Goal: Transaction & Acquisition: Purchase product/service

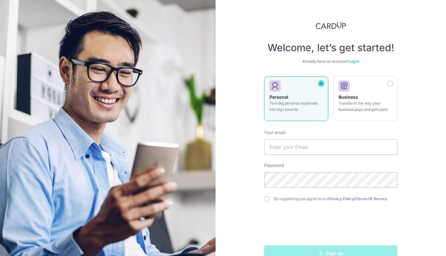
click at [428, 111] on div "Welcome, let’s get started! Already have an account? Log in Personal Turn big p…" at bounding box center [331, 128] width 231 height 256
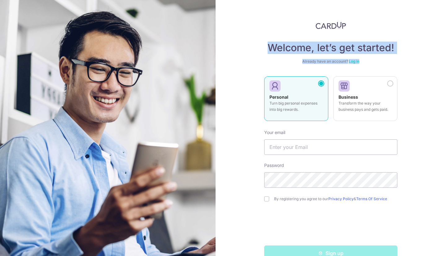
drag, startPoint x: 252, startPoint y: 50, endPoint x: 437, endPoint y: 63, distance: 185.2
click at [437, 63] on div "Welcome, let’s get started! Already have an account? Log in Personal Turn big p…" at bounding box center [331, 128] width 231 height 256
drag, startPoint x: 356, startPoint y: 55, endPoint x: 261, endPoint y: 34, distance: 97.0
click at [261, 34] on div "Welcome, let’s get started! Already have an account? Log in Personal Turn big p…" at bounding box center [331, 128] width 231 height 256
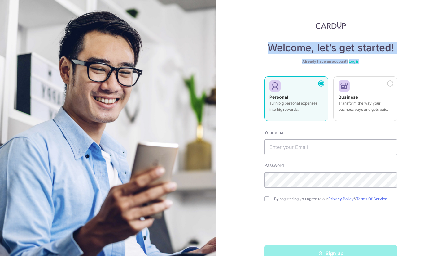
click at [261, 34] on div "Welcome, let’s get started! Already have an account? Log in Personal Turn big p…" at bounding box center [331, 128] width 231 height 256
drag, startPoint x: 261, startPoint y: 34, endPoint x: 395, endPoint y: 62, distance: 136.4
click at [395, 62] on div "Welcome, let’s get started! Already have an account? Log in Personal Turn big p…" at bounding box center [331, 128] width 231 height 256
click at [395, 62] on div "Already have an account? Log in" at bounding box center [330, 61] width 133 height 5
drag, startPoint x: 399, startPoint y: 59, endPoint x: 286, endPoint y: 33, distance: 115.3
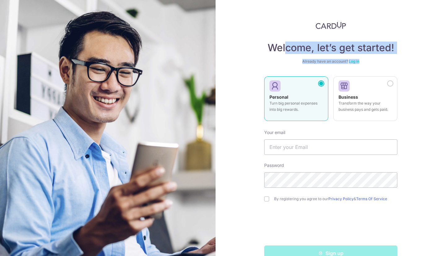
click at [286, 33] on div "Welcome, let’s get started! Already have an account? Log in Personal Turn big p…" at bounding box center [331, 128] width 231 height 256
click at [286, 32] on div "Welcome, let’s get started! Already have an account? Log in Personal Turn big p…" at bounding box center [330, 141] width 133 height 239
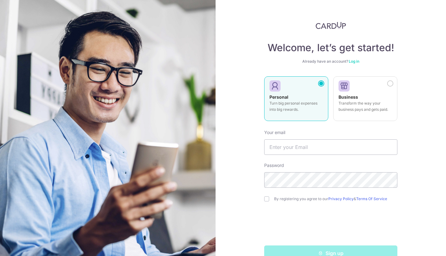
click at [408, 123] on div "Welcome, let’s get started! Already have an account? Log in Personal Turn big p…" at bounding box center [331, 128] width 231 height 256
click at [359, 145] on input "text" at bounding box center [330, 146] width 133 height 15
type input "rhapsodiess@gmail.com"
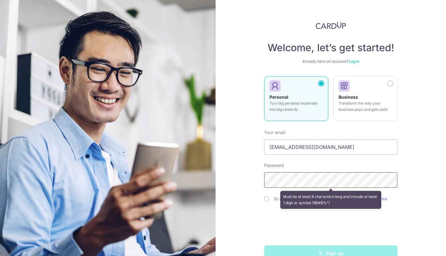
click at [210, 166] on section "Welcome, let’s get started! Already have an account? Log in Personal Turn big p…" at bounding box center [223, 128] width 446 height 256
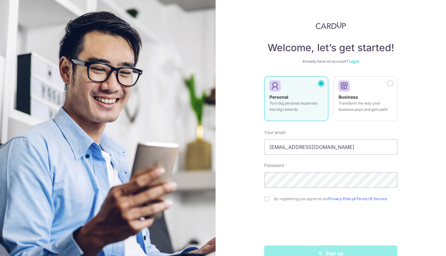
click at [262, 198] on div "Welcome, let’s get started! Already have an account? Log in Personal Turn big p…" at bounding box center [331, 128] width 231 height 256
click at [267, 201] on input "checkbox" at bounding box center [266, 198] width 5 height 5
checkbox input "true"
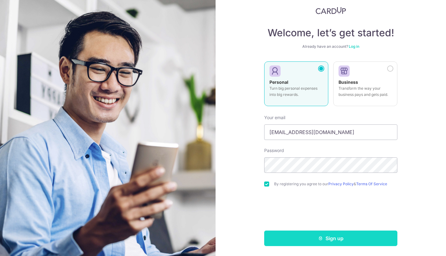
click at [350, 242] on button "Sign up" at bounding box center [330, 237] width 133 height 15
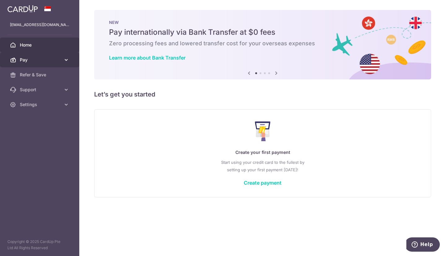
click at [27, 60] on span "Pay" at bounding box center [40, 60] width 41 height 6
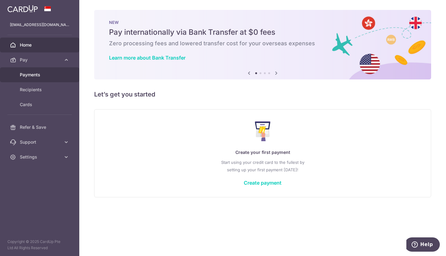
click at [42, 73] on span "Payments" at bounding box center [40, 75] width 41 height 6
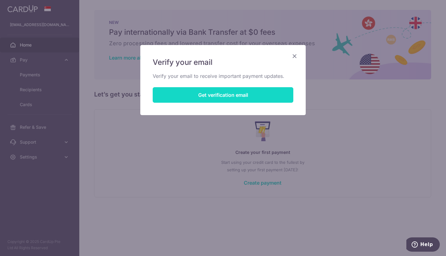
click at [237, 95] on button "Get verification email" at bounding box center [223, 94] width 141 height 15
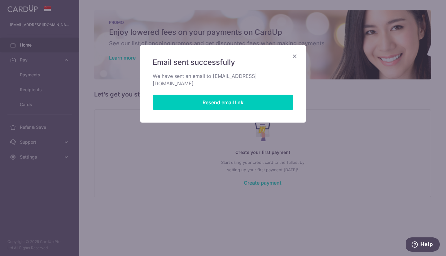
click at [295, 55] on icon "Close" at bounding box center [294, 56] width 7 height 8
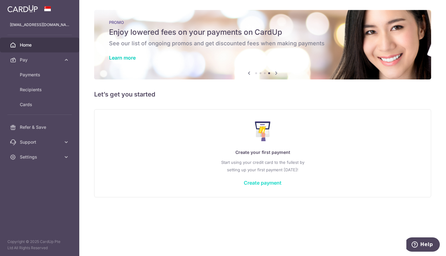
click at [266, 182] on link "Create payment" at bounding box center [263, 182] width 38 height 6
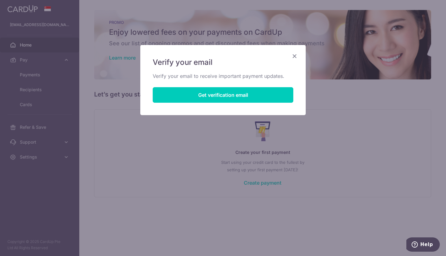
click at [295, 56] on icon "Close" at bounding box center [294, 56] width 7 height 8
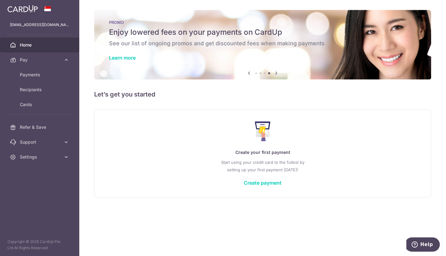
click at [34, 11] on img at bounding box center [22, 8] width 30 height 7
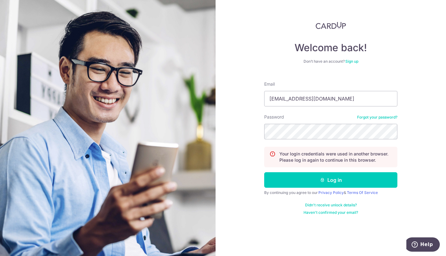
click at [352, 170] on form "Email rhapsodiess@gmail.com Password Forgot your password? Your login credentia…" at bounding box center [330, 145] width 133 height 139
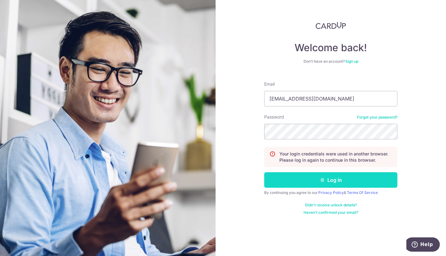
click at [352, 177] on button "Log in" at bounding box center [330, 179] width 133 height 15
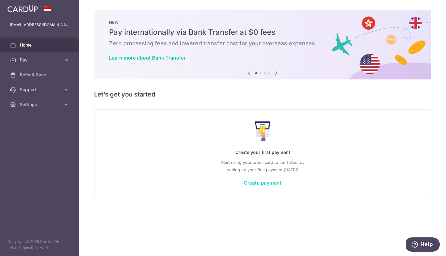
click at [265, 182] on link "Create payment" at bounding box center [263, 182] width 38 height 6
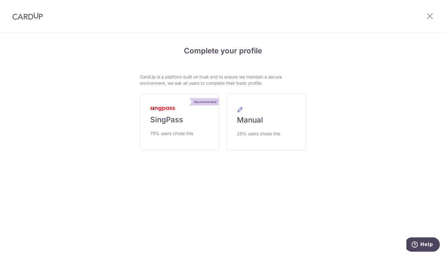
click at [234, 198] on section "Complete your profile CardUp is a platform built on trust and to ensure we main…" at bounding box center [223, 144] width 446 height 223
click at [198, 126] on link "Recommended SingPass 75% users chose this" at bounding box center [179, 122] width 79 height 56
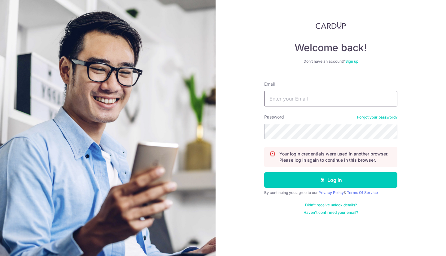
type input "[EMAIL_ADDRESS][DOMAIN_NAME]"
click at [326, 188] on form "Email rhapsodiess@gmail.com Password Forgot your password? Your login credentia…" at bounding box center [330, 145] width 133 height 139
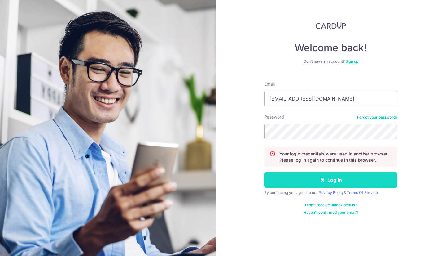
click at [331, 182] on button "Log in" at bounding box center [330, 179] width 133 height 15
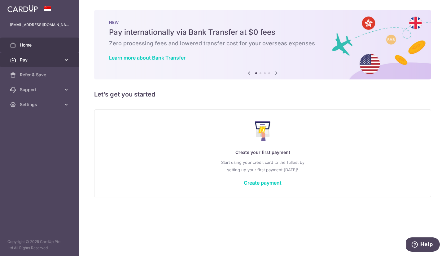
click at [62, 56] on link "Pay" at bounding box center [39, 59] width 79 height 15
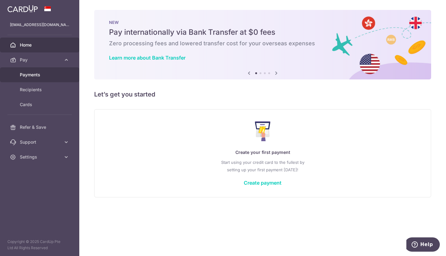
click at [39, 77] on span "Payments" at bounding box center [40, 75] width 41 height 6
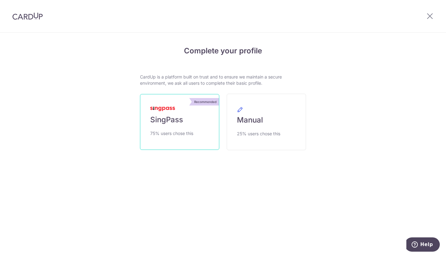
click at [169, 121] on span "SingPass" at bounding box center [166, 120] width 33 height 10
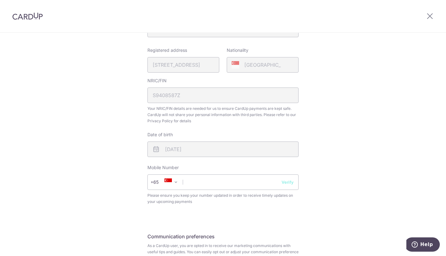
scroll to position [186, 0]
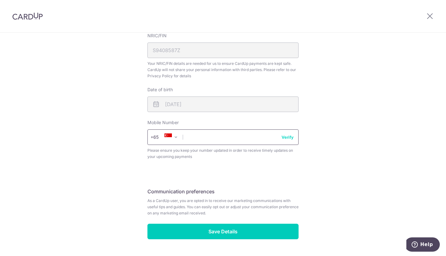
click at [211, 137] on input "text" at bounding box center [223, 136] width 151 height 15
type input "96410960"
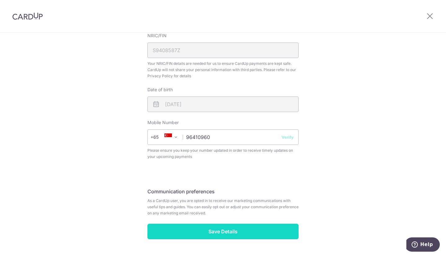
click at [227, 232] on input "Save Details" at bounding box center [223, 230] width 151 height 15
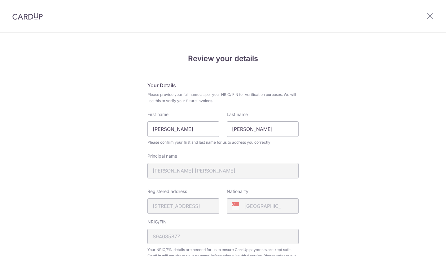
scroll to position [212, 0]
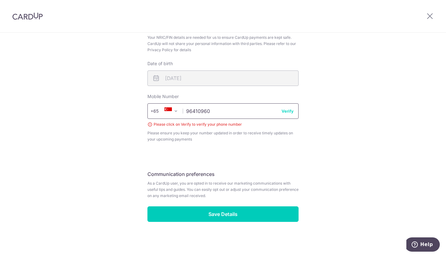
drag, startPoint x: 216, startPoint y: 110, endPoint x: 221, endPoint y: 109, distance: 5.0
click at [216, 110] on input "96410960" at bounding box center [223, 110] width 151 height 15
click at [387, 153] on div "Review your details Your Details Please provide your full name as per your NRIC…" at bounding box center [223, 38] width 446 height 435
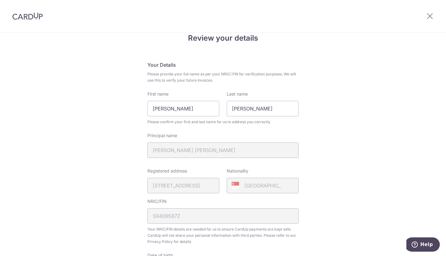
scroll to position [0, 0]
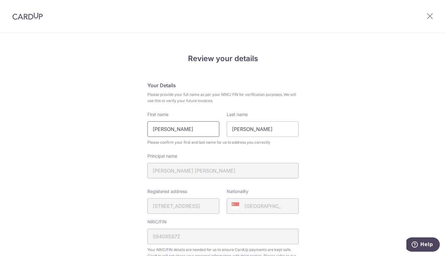
drag, startPoint x: 189, startPoint y: 127, endPoint x: 164, endPoint y: 128, distance: 25.7
click at [164, 128] on input "[PERSON_NAME]" at bounding box center [184, 128] width 72 height 15
type input "Chan"
click at [290, 121] on input "[PERSON_NAME]" at bounding box center [263, 128] width 72 height 15
type input "N"
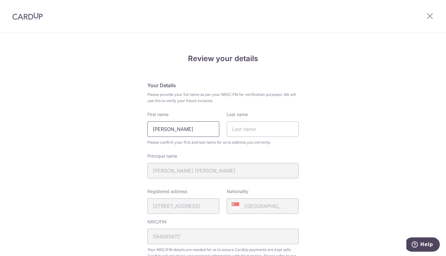
click at [158, 130] on input "Chan" at bounding box center [184, 128] width 72 height 15
type input "n"
type input "[PERSON_NAME]"
click at [263, 135] on input "Last name" at bounding box center [263, 128] width 72 height 15
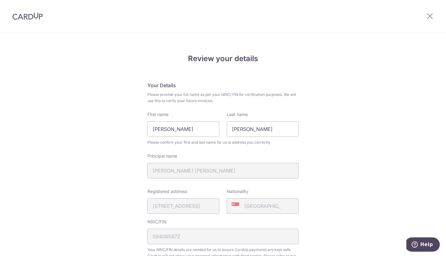
click at [338, 133] on div "Review your details Your Details Please provide your full name as per your NRIC…" at bounding box center [223, 250] width 446 height 435
click at [262, 127] on input "[PERSON_NAME]" at bounding box center [263, 128] width 72 height 15
click at [251, 129] on input "Chan Jing Wen" at bounding box center [263, 128] width 72 height 15
drag, startPoint x: 251, startPoint y: 129, endPoint x: 286, endPoint y: 130, distance: 35.0
click at [286, 130] on input "Chan Jing Wen" at bounding box center [263, 128] width 72 height 15
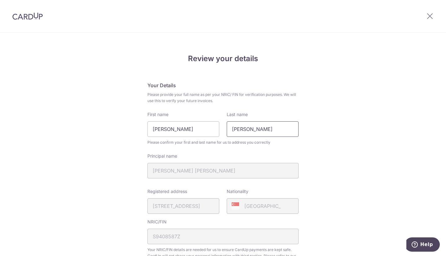
type input "[PERSON_NAME]"
click at [338, 147] on div "Review your details Your Details Please provide your full name as per your NRIC…" at bounding box center [223, 250] width 446 height 435
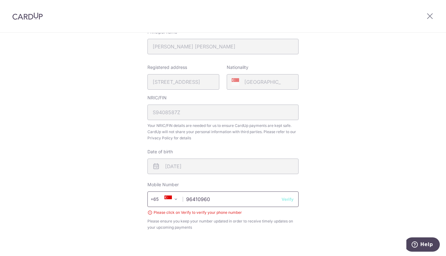
scroll to position [212, 0]
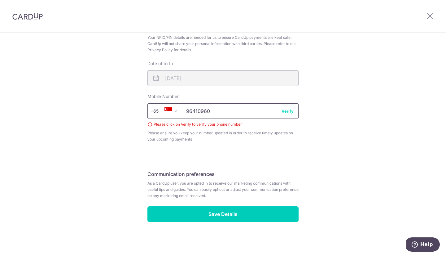
click at [225, 108] on input "96410960" at bounding box center [223, 110] width 151 height 15
click at [286, 111] on button "Verify" at bounding box center [288, 111] width 12 height 6
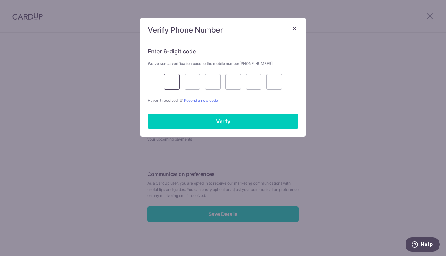
click at [173, 77] on input "text" at bounding box center [171, 81] width 15 height 15
type input "1"
type input "3"
type input "4"
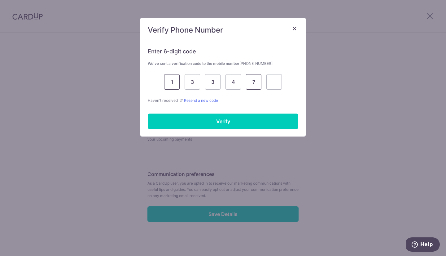
type input "7"
type input "1"
type input "3"
type input "4"
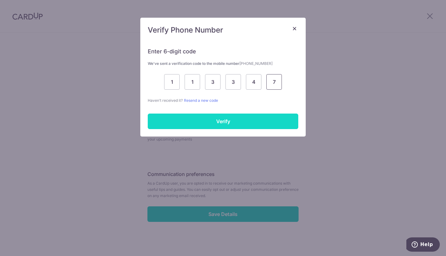
type input "7"
click at [224, 115] on input "Verify" at bounding box center [223, 120] width 151 height 15
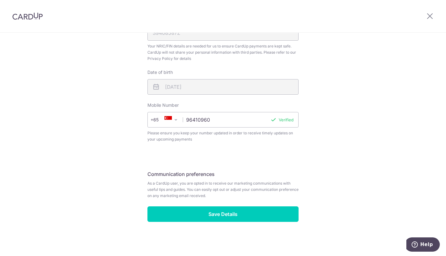
scroll to position [203, 0]
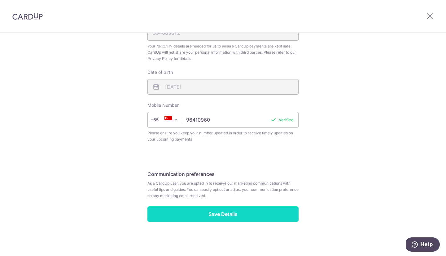
click at [231, 211] on input "Save Details" at bounding box center [223, 213] width 151 height 15
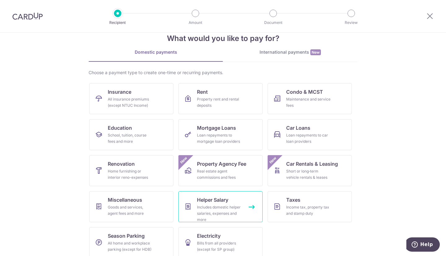
scroll to position [22, 0]
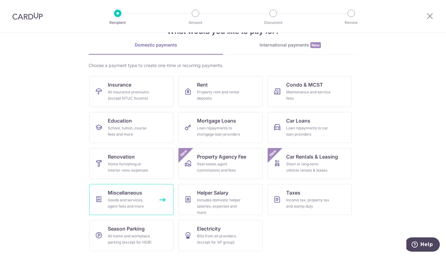
click at [138, 202] on div "Goods and services, agent fees and more" at bounding box center [130, 203] width 45 height 12
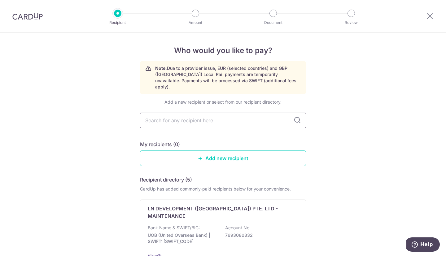
click at [192, 113] on input "text" at bounding box center [223, 120] width 166 height 15
type input "scoot"
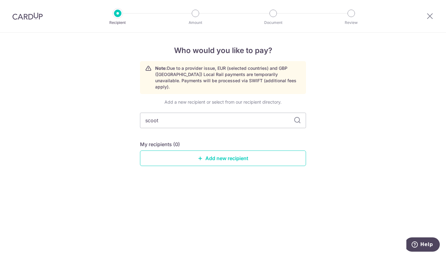
click at [294, 117] on icon at bounding box center [297, 120] width 7 height 7
click at [296, 117] on icon at bounding box center [297, 120] width 7 height 7
drag, startPoint x: 298, startPoint y: 113, endPoint x: 264, endPoint y: 124, distance: 35.4
click at [298, 117] on icon at bounding box center [297, 120] width 7 height 7
click at [299, 117] on icon at bounding box center [297, 120] width 7 height 7
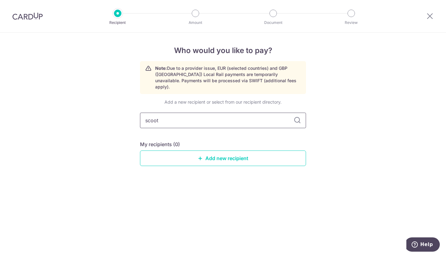
click at [263, 117] on input "scoot" at bounding box center [223, 120] width 166 height 15
drag, startPoint x: 188, startPoint y: 116, endPoint x: 105, endPoint y: 103, distance: 84.3
click at [105, 103] on div "Who would you like to pay? Note: Due to a provider issue, EUR (selected countri…" at bounding box center [223, 144] width 446 height 223
click at [229, 114] on input "scoot" at bounding box center [223, 120] width 166 height 15
type input "s"
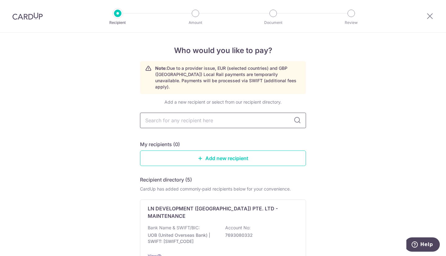
click at [194, 117] on input "text" at bounding box center [223, 120] width 166 height 15
click at [224, 113] on input "text" at bounding box center [223, 120] width 166 height 15
click at [241, 113] on input "text" at bounding box center [223, 120] width 166 height 15
type input "citi"
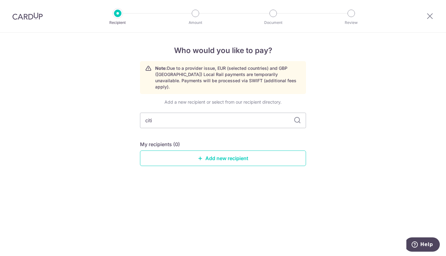
drag, startPoint x: 285, startPoint y: 113, endPoint x: 93, endPoint y: 96, distance: 192.6
click at [93, 96] on div "Who would you like to pay? Note: Due to a provider issue, EUR (selected countri…" at bounding box center [223, 144] width 446 height 223
click at [296, 117] on icon at bounding box center [297, 120] width 7 height 7
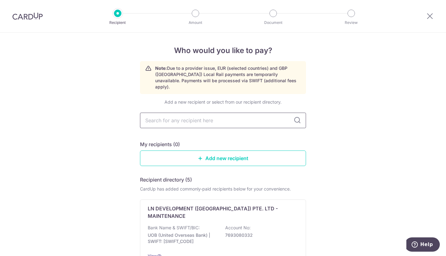
drag, startPoint x: 299, startPoint y: 115, endPoint x: 243, endPoint y: 117, distance: 55.8
click at [243, 117] on input "text" at bounding box center [223, 120] width 166 height 15
click at [218, 152] on link "Add new recipient" at bounding box center [223, 157] width 166 height 15
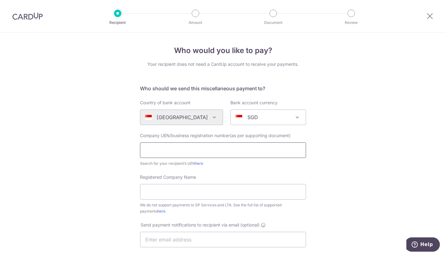
click at [198, 155] on input "text" at bounding box center [223, 149] width 166 height 15
click at [397, 160] on div "Who would you like to pay? Your recipient does not need a CardUp account to rec…" at bounding box center [223, 225] width 446 height 384
click at [177, 153] on input "text" at bounding box center [223, 149] width 166 height 15
click at [103, 157] on div "Who would you like to pay? Your recipient does not need a CardUp account to rec…" at bounding box center [223, 225] width 446 height 384
click at [224, 151] on input "text" at bounding box center [223, 149] width 166 height 15
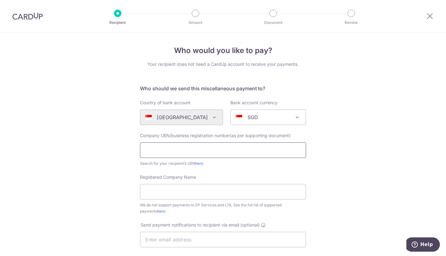
paste input "200312665W"
type input "200312665W"
click at [341, 170] on div "Who would you like to pay? Your recipient does not need a CardUp account to rec…" at bounding box center [223, 225] width 446 height 384
click at [215, 191] on input "Registered Company Name" at bounding box center [223, 191] width 166 height 15
click at [28, 114] on div "Who would you like to pay? Your recipient does not need a CardUp account to rec…" at bounding box center [223, 225] width 446 height 384
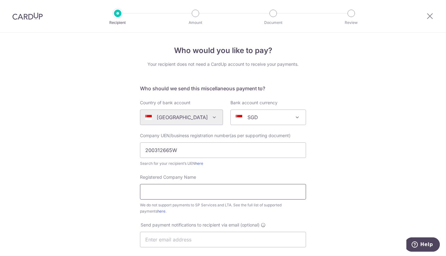
click at [166, 192] on input "Registered Company Name" at bounding box center [223, 191] width 166 height 15
paste input "Scoot Pte. Ltd"
type input "Scoot Pte. Ltd"
click at [342, 187] on div "Who would you like to pay? Your recipient does not need a CardUp account to rec…" at bounding box center [223, 225] width 446 height 384
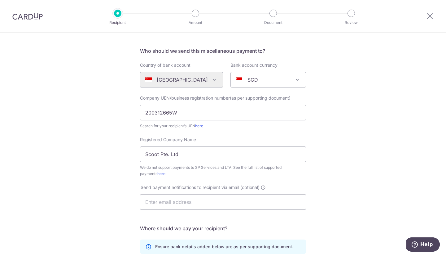
scroll to position [62, 0]
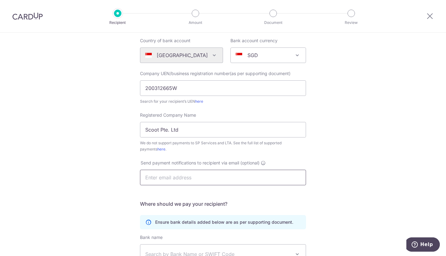
click at [196, 175] on input "text" at bounding box center [223, 177] width 166 height 15
click at [342, 177] on div "Who would you like to pay? Your recipient does not need a CardUp account to rec…" at bounding box center [223, 163] width 446 height 384
drag, startPoint x: 268, startPoint y: 179, endPoint x: 307, endPoint y: 189, distance: 41.0
click at [268, 179] on input "text" at bounding box center [223, 177] width 166 height 15
click at [365, 192] on div "Who would you like to pay? Your recipient does not need a CardUp account to rec…" at bounding box center [223, 163] width 446 height 384
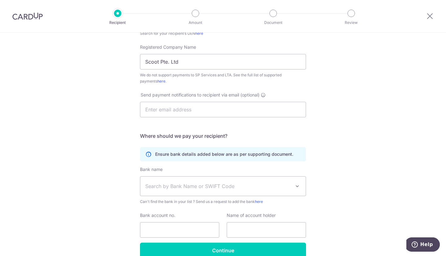
scroll to position [161, 0]
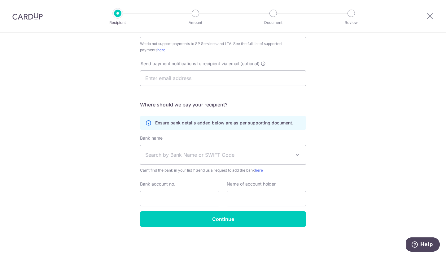
click at [223, 156] on span "Search by Bank Name or SWIFT Code" at bounding box center [218, 154] width 146 height 7
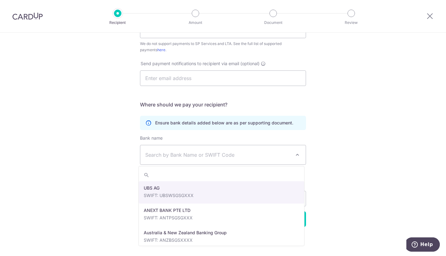
click at [223, 156] on span "Search by Bank Name or SWIFT Code" at bounding box center [218, 154] width 146 height 7
click at [227, 154] on span "Search by Bank Name or SWIFT Code" at bounding box center [218, 154] width 146 height 7
click at [172, 152] on span "Search by Bank Name or SWIFT Code" at bounding box center [218, 154] width 146 height 7
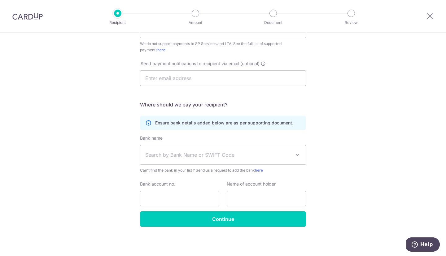
click at [172, 152] on span "Search by Bank Name or SWIFT Code" at bounding box center [218, 154] width 146 height 7
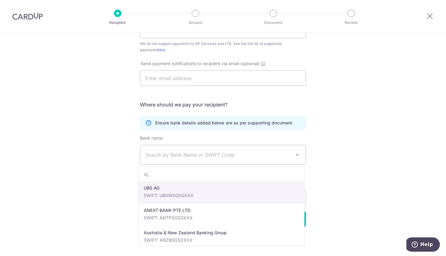
type input "CITISGSG"
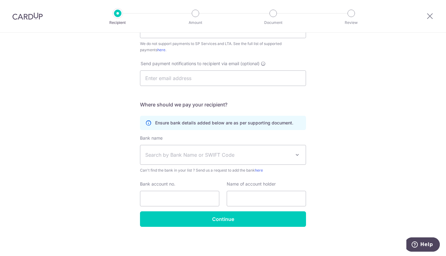
click at [218, 152] on span "Search by Bank Name or SWIFT Code" at bounding box center [218, 154] width 146 height 7
click at [215, 156] on span "Search by Bank Name or SWIFT Code" at bounding box center [218, 154] width 146 height 7
click at [217, 156] on span "Search by Bank Name or SWIFT Code" at bounding box center [218, 154] width 146 height 7
click at [189, 196] on input "Bank account no." at bounding box center [179, 198] width 79 height 15
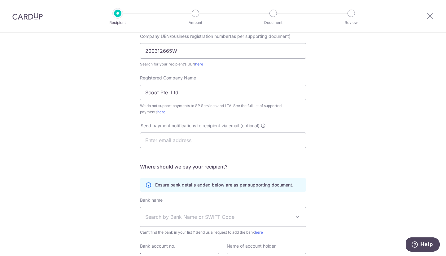
scroll to position [99, 0]
click at [183, 140] on input "text" at bounding box center [223, 139] width 166 height 15
type input "[PERSON_NAME][EMAIL_ADDRESS][DOMAIN_NAME]"
click at [112, 168] on div "Who would you like to pay? Your recipient does not need a CardUp account to rec…" at bounding box center [223, 125] width 446 height 384
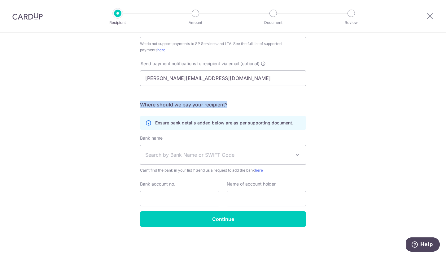
drag, startPoint x: 135, startPoint y: 101, endPoint x: 228, endPoint y: 101, distance: 93.6
click at [228, 101] on div "Who would you like to pay? Your recipient does not need a CardUp account to rec…" at bounding box center [223, 63] width 446 height 384
click at [228, 101] on h5 "Where should we pay your recipient?" at bounding box center [223, 104] width 166 height 7
drag, startPoint x: 351, startPoint y: 126, endPoint x: 350, endPoint y: 131, distance: 5.5
drag, startPoint x: 217, startPoint y: 111, endPoint x: 233, endPoint y: 111, distance: 16.4
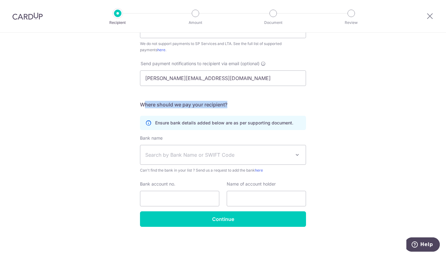
click at [233, 111] on form "Who should we send this miscellaneous payment to? Country of bank account Alger…" at bounding box center [223, 74] width 166 height 303
drag, startPoint x: 235, startPoint y: 105, endPoint x: 133, endPoint y: 104, distance: 102.3
click at [133, 104] on div "Who would you like to pay? Your recipient does not need a CardUp account to rec…" at bounding box center [223, 63] width 446 height 384
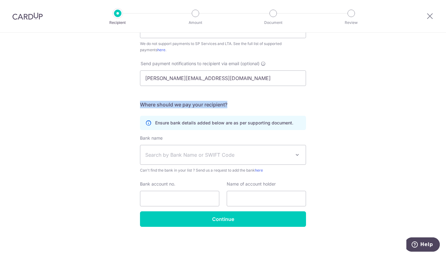
click at [294, 103] on div "Who would you like to pay? Your recipient does not need a CardUp account to rec…" at bounding box center [223, 63] width 446 height 384
click at [294, 103] on h5 "Where should we pay your recipient?" at bounding box center [223, 104] width 166 height 7
click at [279, 153] on span "Search by Bank Name or SWIFT Code" at bounding box center [218, 154] width 146 height 7
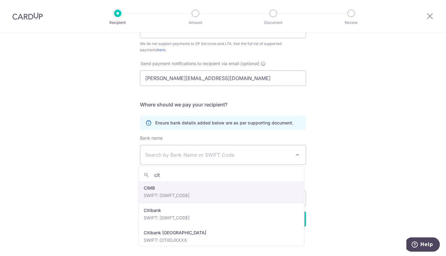
type input "citi"
select select "23731"
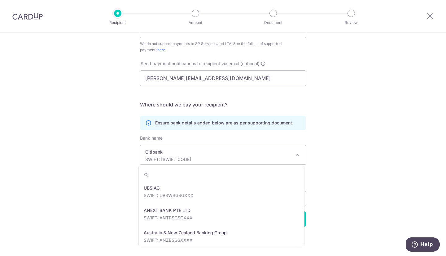
click at [186, 153] on p "Citibank" at bounding box center [218, 152] width 146 height 6
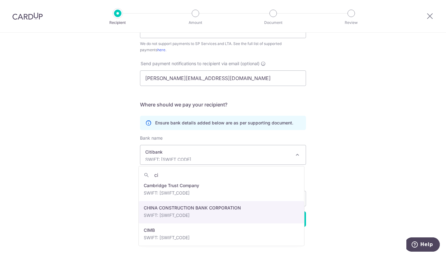
scroll to position [0, 0]
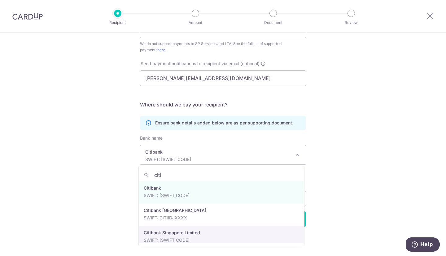
type input "citi"
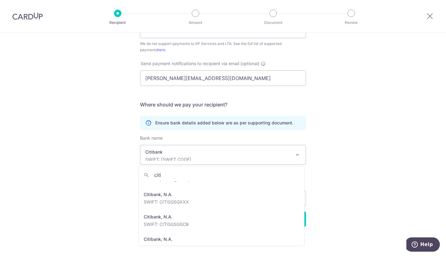
scroll to position [62, 0]
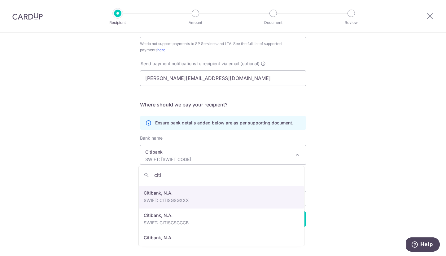
select select "20"
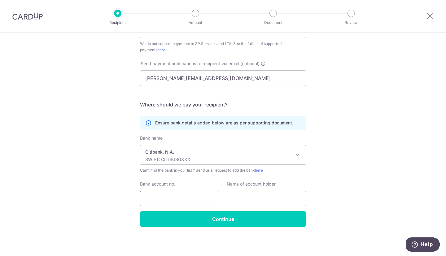
click at [174, 204] on input "Bank account no." at bounding box center [179, 198] width 79 height 15
click at [28, 117] on div "Who would you like to pay? Your recipient does not need a CardUp account to rec…" at bounding box center [223, 63] width 446 height 384
click at [181, 198] on input "Bank account no." at bounding box center [179, 198] width 79 height 15
paste input "0855079054"
type input "0855079054"
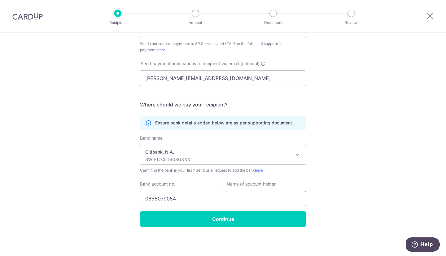
click at [270, 202] on input "text" at bounding box center [266, 198] width 79 height 15
drag, startPoint x: 47, startPoint y: 130, endPoint x: 128, endPoint y: 158, distance: 85.8
click at [48, 130] on div "Who would you like to pay? Your recipient does not need a CardUp account to rec…" at bounding box center [223, 63] width 446 height 384
click at [248, 200] on input "text" at bounding box center [266, 198] width 79 height 15
paste input "Citibank N.A., Singapore"
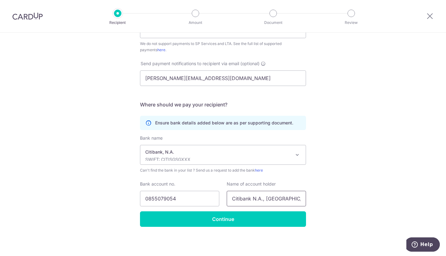
type input "Citibank N.A., Singapore"
click at [347, 199] on div "Who would you like to pay? Your recipient does not need a CardUp account to rec…" at bounding box center [223, 63] width 446 height 384
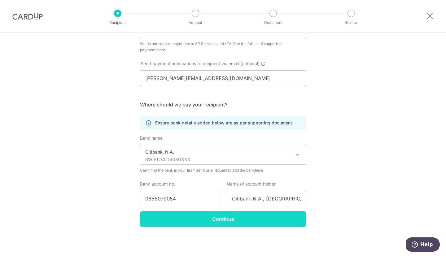
click at [246, 220] on input "Continue" at bounding box center [223, 218] width 166 height 15
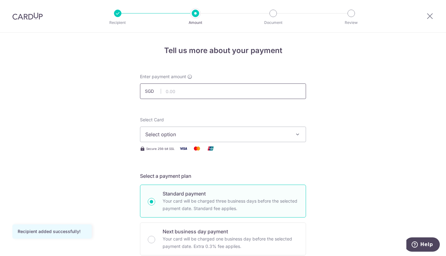
click at [176, 87] on input "text" at bounding box center [223, 90] width 166 height 15
type input "1,005.60"
click at [234, 133] on span "Select option" at bounding box center [217, 133] width 144 height 7
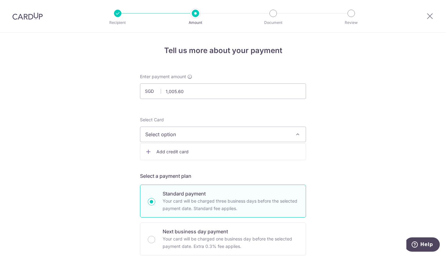
click at [223, 155] on link "Add credit card" at bounding box center [223, 151] width 166 height 11
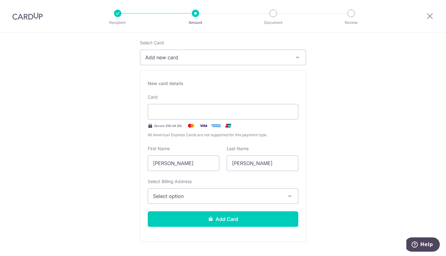
scroll to position [78, 0]
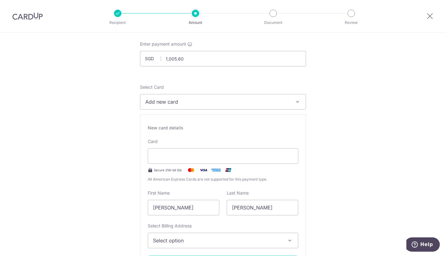
scroll to position [16, 0]
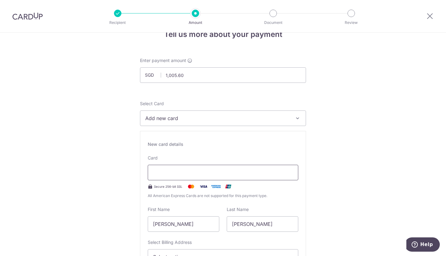
click at [162, 166] on div at bounding box center [223, 172] width 151 height 15
drag, startPoint x: 382, startPoint y: 124, endPoint x: 379, endPoint y: 125, distance: 3.5
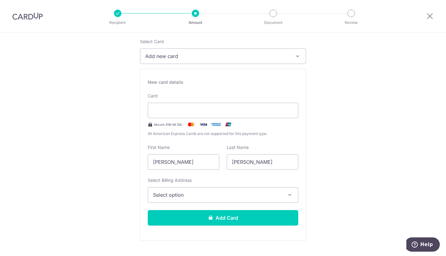
click at [212, 186] on div "Select Billing Address Select option Add Billing Address" at bounding box center [223, 189] width 151 height 25
click at [212, 193] on span "Select option" at bounding box center [217, 194] width 129 height 7
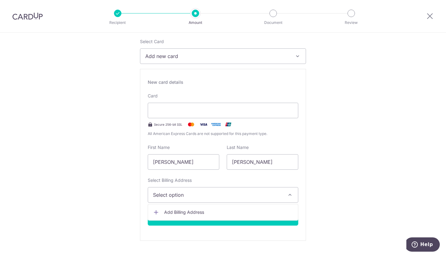
click at [218, 187] on button "Select option" at bounding box center [223, 194] width 151 height 15
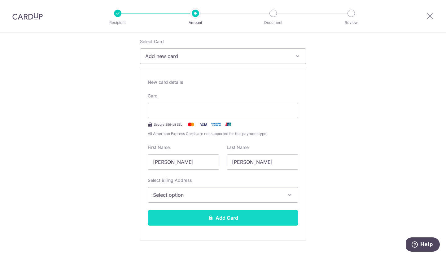
click at [211, 218] on icon at bounding box center [210, 217] width 5 height 5
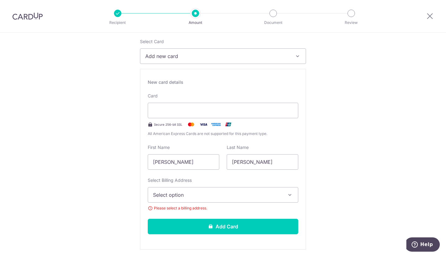
click at [216, 196] on span "Select option" at bounding box center [217, 194] width 129 height 7
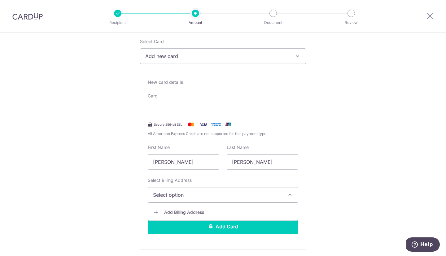
click at [212, 210] on span "Add Billing Address" at bounding box center [228, 212] width 129 height 6
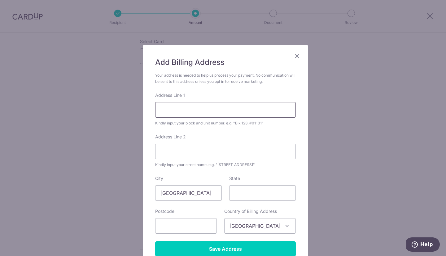
click at [192, 112] on input "Address Line 1" at bounding box center [225, 109] width 141 height 15
type input "417A Fernvale Link"
type input "#18-188"
type input "791417"
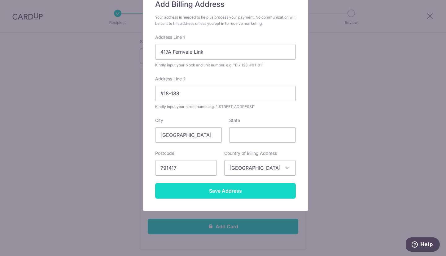
click at [265, 193] on input "Save Address" at bounding box center [225, 190] width 141 height 15
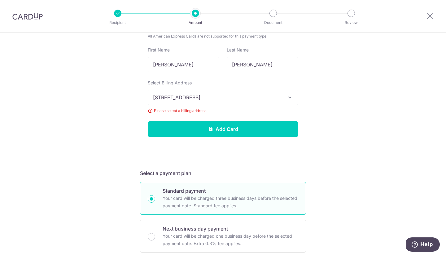
scroll to position [202, 0]
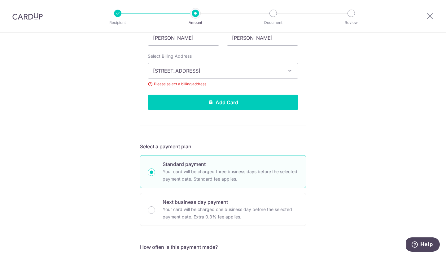
click at [203, 70] on span "[STREET_ADDRESS]" at bounding box center [217, 70] width 129 height 7
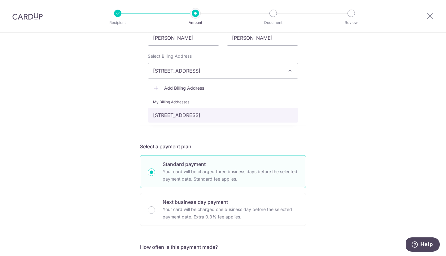
click at [217, 116] on link "[STREET_ADDRESS]" at bounding box center [223, 115] width 150 height 15
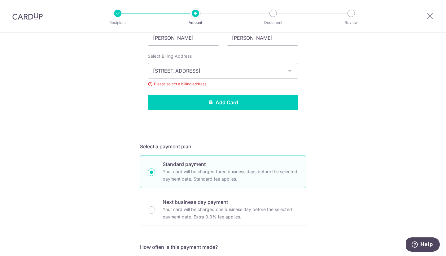
click at [378, 117] on div "Tell us more about your payment Enter payment amount SGD 1,005.60 1005.60 Recip…" at bounding box center [223, 196] width 446 height 733
click at [245, 69] on span "[STREET_ADDRESS]" at bounding box center [217, 70] width 129 height 7
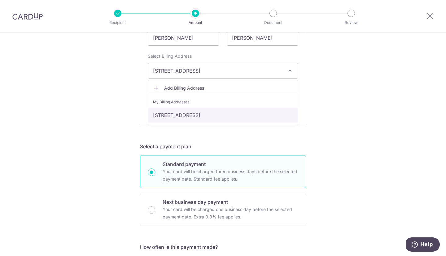
click at [230, 110] on link "[STREET_ADDRESS]" at bounding box center [223, 115] width 150 height 15
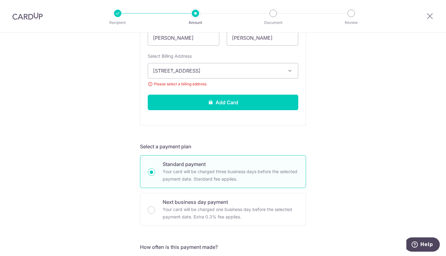
click at [334, 144] on div "Tell us more about your payment Enter payment amount SGD 1,005.60 1005.60 Recip…" at bounding box center [223, 196] width 446 height 733
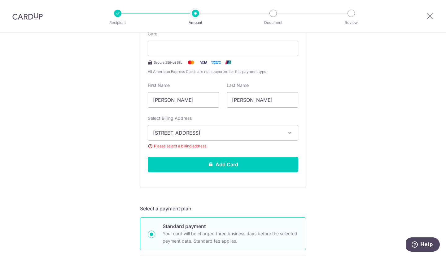
scroll to position [138, 0]
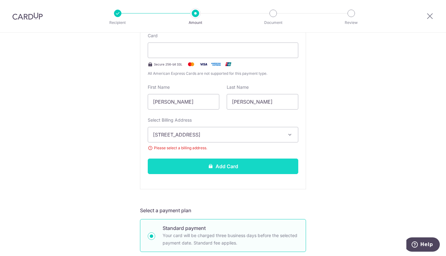
click at [235, 166] on button "Add Card" at bounding box center [223, 165] width 151 height 15
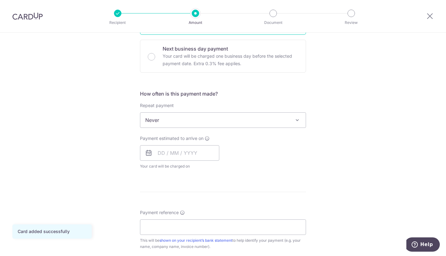
scroll to position [186, 0]
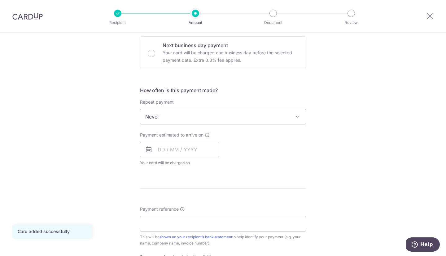
click at [230, 107] on div "Repeat payment Never Every week Every month Every quarter Every half a year Nev…" at bounding box center [223, 111] width 166 height 25
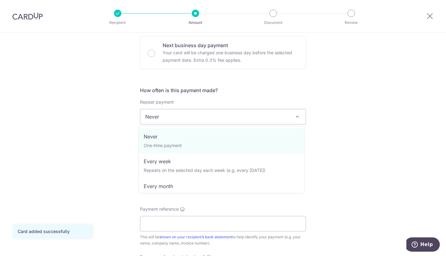
click at [229, 113] on span "Never" at bounding box center [223, 116] width 166 height 15
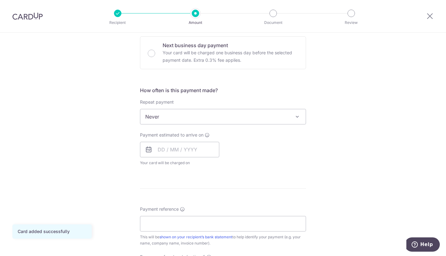
click at [326, 134] on div "Tell us more about your payment Enter payment amount SGD 1,005.60 1005.60 Card …" at bounding box center [223, 127] width 446 height 561
click at [196, 150] on input "text" at bounding box center [179, 149] width 79 height 15
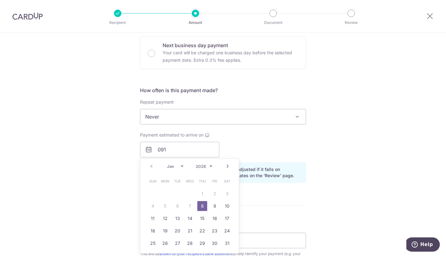
click at [199, 140] on div "Payment estimated to arrive on 091 Prev Next Jan Feb Mar Apr May Jun [DATE] Aug…" at bounding box center [179, 144] width 79 height 25
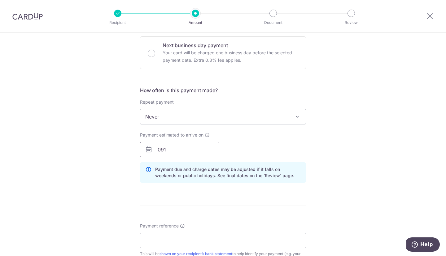
click at [194, 148] on input "091" at bounding box center [179, 149] width 79 height 15
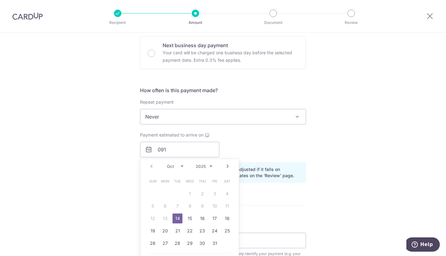
click at [175, 218] on link "14" at bounding box center [178, 218] width 10 height 10
type input "[DATE]"
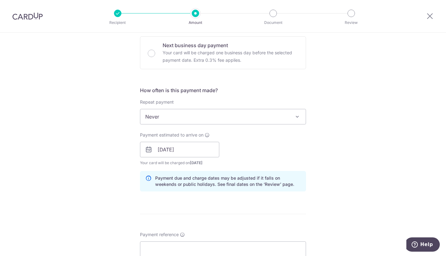
click at [268, 148] on div "Payment estimated to arrive on 14/10/2025 Prev Next Oct Nov Dec 2025 2026 2027 …" at bounding box center [223, 149] width 174 height 34
click at [202, 148] on input "[DATE]" at bounding box center [179, 149] width 79 height 15
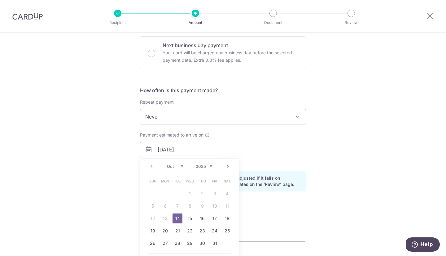
click at [250, 144] on div "Payment estimated to arrive on 14/10/2025 Prev Next Oct Nov Dec 2025 2026 2027 …" at bounding box center [223, 149] width 174 height 34
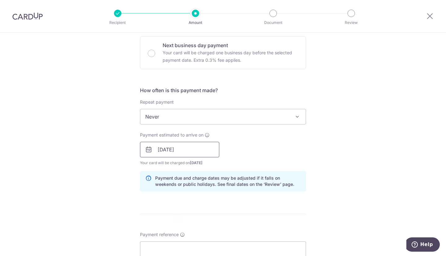
click at [188, 151] on input "[DATE]" at bounding box center [179, 149] width 79 height 15
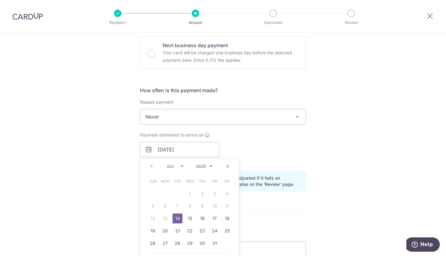
click at [175, 220] on link "14" at bounding box center [178, 218] width 10 height 10
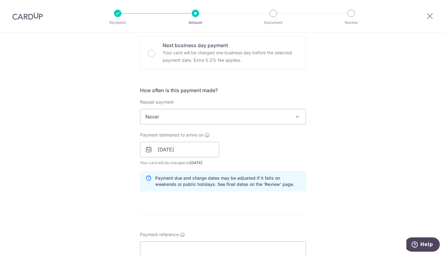
click at [296, 153] on div "Payment estimated to arrive on 14/10/2025 Prev Next Oct Nov Dec 2025 2026 2027 …" at bounding box center [223, 149] width 174 height 34
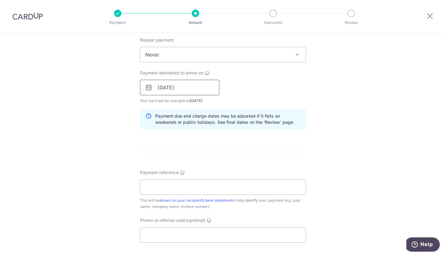
click at [178, 92] on input "14/10/2025" at bounding box center [179, 87] width 79 height 15
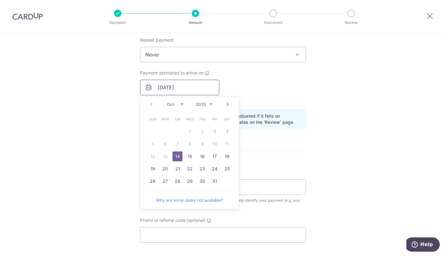
click at [186, 88] on input "14/10/2025" at bounding box center [179, 87] width 79 height 15
click at [302, 99] on div "Payment estimated to arrive on 14/10/2025 Prev Next Oct Nov Dec 2025 2026 2027 …" at bounding box center [223, 87] width 174 height 34
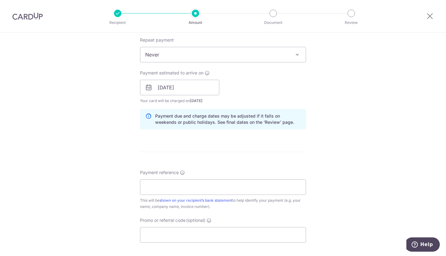
scroll to position [310, 0]
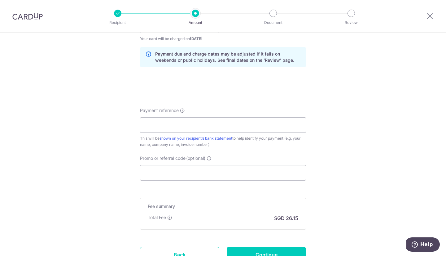
click at [218, 116] on div "Payment reference This will be shown on your recipient’s bank statement to help…" at bounding box center [223, 127] width 166 height 40
click at [217, 127] on input "Payment reference" at bounding box center [223, 124] width 166 height 15
drag, startPoint x: 51, startPoint y: 132, endPoint x: 55, endPoint y: 132, distance: 4.0
click at [51, 132] on div "Tell us more about your payment Enter payment amount SGD 1,005.60 1005.60 Card …" at bounding box center [223, 16] width 446 height 586
click at [166, 119] on input "Payment reference" at bounding box center [223, 124] width 166 height 15
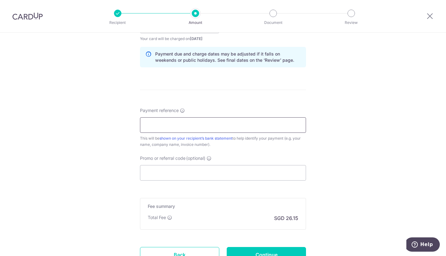
paste input "A120461"
type input "A120461"
click at [110, 148] on div "Tell us more about your payment Enter payment amount SGD 1,005.60 1005.60 Card …" at bounding box center [223, 16] width 446 height 586
click at [164, 175] on input "Promo or referral code (optional)" at bounding box center [223, 172] width 166 height 15
click at [96, 166] on div "Tell us more about your payment Enter payment amount SGD 1,005.60 1005.60 Card …" at bounding box center [223, 16] width 446 height 586
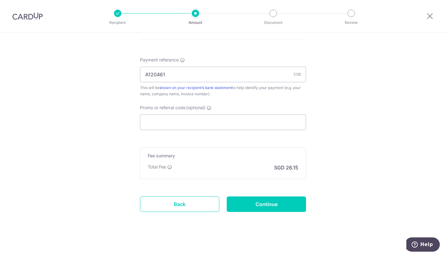
scroll to position [363, 0]
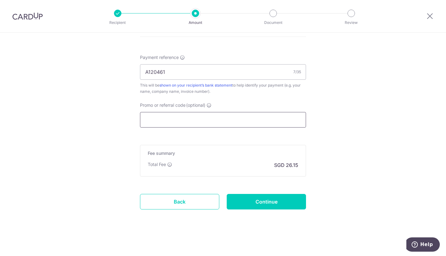
click at [172, 119] on input "Promo or referral code (optional)" at bounding box center [223, 119] width 166 height 15
click at [175, 123] on input "Promo or referral code (optional)" at bounding box center [223, 119] width 166 height 15
click at [301, 119] on input "Promo or referral code (optional)" at bounding box center [223, 119] width 166 height 15
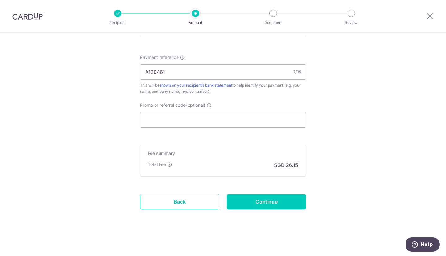
click at [255, 121] on input "Promo or referral code (optional)" at bounding box center [223, 119] width 166 height 15
type input "N"
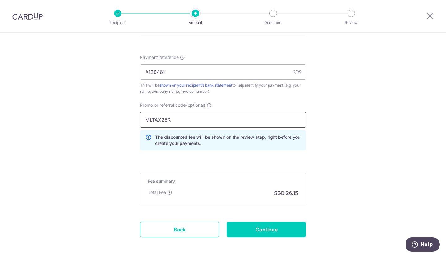
drag, startPoint x: 177, startPoint y: 119, endPoint x: 162, endPoint y: 118, distance: 14.6
click at [137, 118] on div "Promo or referral code (optional) MLTAX25R The discounted fee will be shown on …" at bounding box center [223, 128] width 174 height 53
click at [162, 118] on input "MLTAX25R" at bounding box center [223, 119] width 166 height 15
drag, startPoint x: 162, startPoint y: 118, endPoint x: 189, endPoint y: 118, distance: 27.0
click at [189, 118] on input "MLTAX25R" at bounding box center [223, 119] width 166 height 15
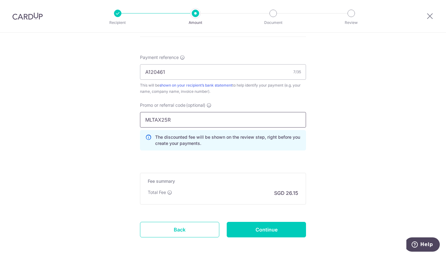
click at [189, 118] on input "MLTAX25R" at bounding box center [223, 119] width 166 height 15
drag, startPoint x: 189, startPoint y: 118, endPoint x: 143, endPoint y: 120, distance: 45.6
click at [143, 120] on input "MLTAX25R" at bounding box center [223, 119] width 166 height 15
drag, startPoint x: 143, startPoint y: 120, endPoint x: 177, endPoint y: 120, distance: 33.5
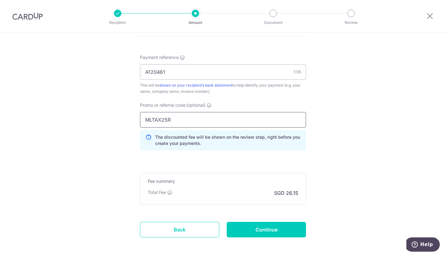
click at [177, 120] on input "MLTAX25R" at bounding box center [223, 119] width 166 height 15
drag, startPoint x: 182, startPoint y: 119, endPoint x: 139, endPoint y: 119, distance: 43.1
click at [140, 119] on input "MLTAX25R" at bounding box center [223, 119] width 166 height 15
click at [179, 119] on input "MLTAX25R" at bounding box center [223, 119] width 166 height 15
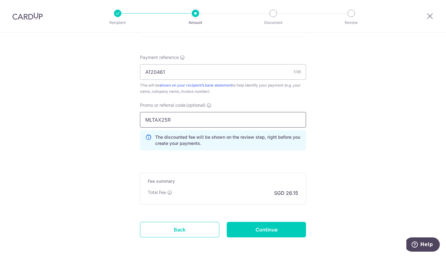
drag, startPoint x: 179, startPoint y: 123, endPoint x: 183, endPoint y: 123, distance: 3.7
click at [183, 123] on input "MLTAX25R" at bounding box center [223, 119] width 166 height 15
drag, startPoint x: 188, startPoint y: 119, endPoint x: 144, endPoint y: 123, distance: 44.3
click at [144, 123] on input "MLTAX25R" at bounding box center [223, 119] width 166 height 15
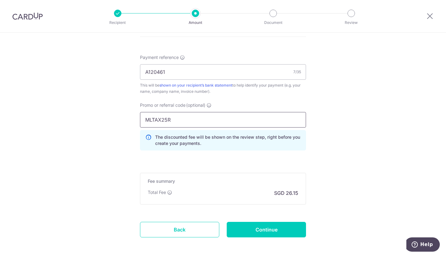
click at [148, 122] on input "MLTAX25R" at bounding box center [223, 119] width 166 height 15
drag, startPoint x: 146, startPoint y: 120, endPoint x: 186, endPoint y: 120, distance: 40.3
click at [186, 120] on input "MLTAX25R" at bounding box center [223, 119] width 166 height 15
type input "MLTAX25R"
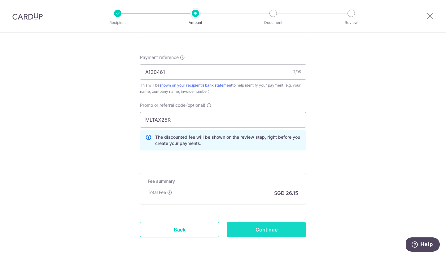
click at [278, 229] on input "Continue" at bounding box center [266, 229] width 79 height 15
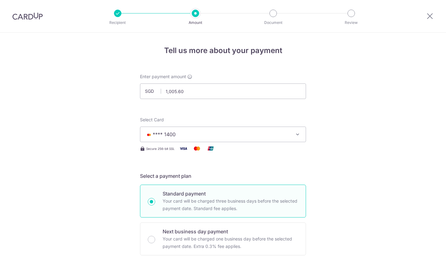
scroll to position [399, 0]
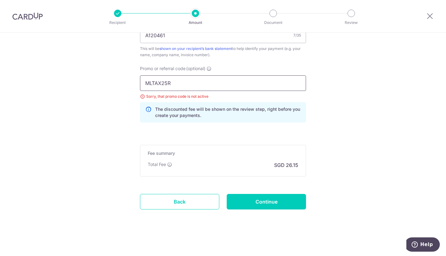
drag, startPoint x: 192, startPoint y: 86, endPoint x: 101, endPoint y: 63, distance: 94.3
type input "KELVINC23"
click at [266, 201] on input "Continue" at bounding box center [266, 201] width 79 height 15
drag, startPoint x: 188, startPoint y: 85, endPoint x: 57, endPoint y: 62, distance: 132.4
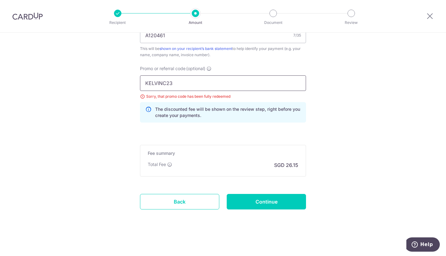
type input "JINGXIONGT203"
click at [277, 207] on input "Continue" at bounding box center [266, 201] width 79 height 15
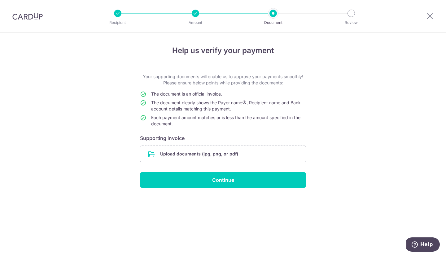
drag, startPoint x: 147, startPoint y: 73, endPoint x: 224, endPoint y: 129, distance: 95.4
click at [224, 129] on div "Help us verify your payment Your supporting documents will enable us to approve…" at bounding box center [223, 144] width 446 height 223
click at [224, 129] on td "Each payment amount matches or is less than the amount specified in the documen…" at bounding box center [228, 121] width 155 height 15
drag, startPoint x: 230, startPoint y: 127, endPoint x: 114, endPoint y: 70, distance: 129.6
click at [114, 70] on div "Help us verify your payment Your supporting documents will enable us to approve…" at bounding box center [223, 144] width 446 height 223
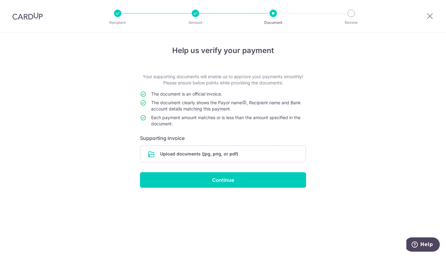
click at [114, 70] on div "Help us verify your payment Your supporting documents will enable us to approve…" at bounding box center [223, 144] width 446 height 223
click at [214, 151] on input "file" at bounding box center [223, 154] width 166 height 16
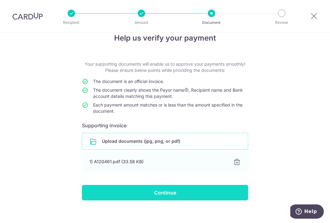
scroll to position [19, 0]
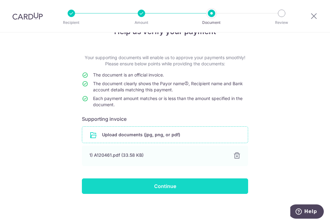
click at [161, 184] on input "Continue" at bounding box center [165, 186] width 166 height 15
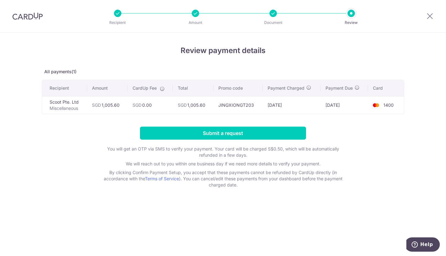
drag, startPoint x: 101, startPoint y: 104, endPoint x: 201, endPoint y: 106, distance: 100.5
click at [201, 106] on tr "Scoot Pte. Ltd Miscellaneous SGD 1,005.60 SGD 0.00 SGD 1,005.60 JINGXIONGT203 […" at bounding box center [223, 105] width 362 height 18
click at [201, 106] on td "SGD 1,005.60" at bounding box center [193, 105] width 41 height 18
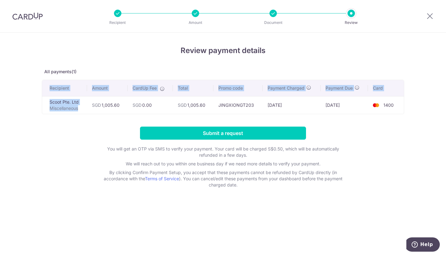
drag, startPoint x: 41, startPoint y: 97, endPoint x: 90, endPoint y: 111, distance: 51.0
click at [90, 111] on div "Review payment details All payments(1) Recipient Amount CardUp Fee Total Promo …" at bounding box center [223, 144] width 446 height 223
click at [90, 111] on td "SGD 1,005.60" at bounding box center [107, 105] width 41 height 18
drag, startPoint x: 84, startPoint y: 109, endPoint x: 40, endPoint y: 102, distance: 44.9
click at [40, 102] on div "Review payment details All payments(1) Recipient Amount CardUp Fee Total Promo …" at bounding box center [223, 144] width 446 height 223
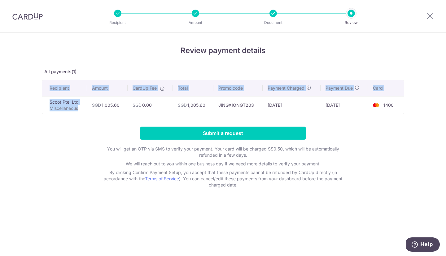
click at [40, 102] on div "Review payment details All payments(1) Recipient Amount CardUp Fee Total Promo …" at bounding box center [223, 144] width 446 height 223
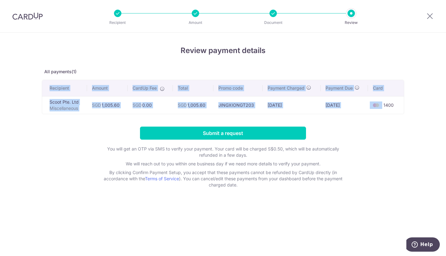
drag, startPoint x: 40, startPoint y: 102, endPoint x: 399, endPoint y: 117, distance: 359.2
click at [329, 117] on div "Review payment details All payments(1) Recipient Amount CardUp Fee Total Promo …" at bounding box center [223, 144] width 446 height 223
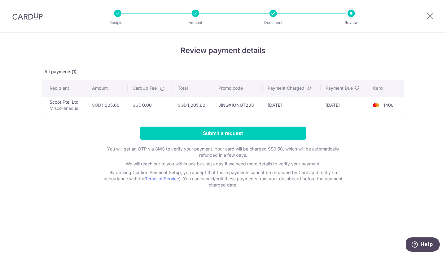
click at [329, 117] on div "Review payment details All payments(1) Recipient Amount CardUp Fee Total Promo …" at bounding box center [223, 116] width 363 height 143
click at [329, 192] on div "Review payment details All payments(1) Recipient Amount CardUp Fee Total Promo …" at bounding box center [223, 144] width 446 height 223
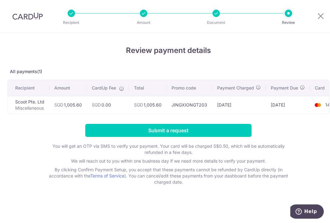
drag, startPoint x: 147, startPoint y: 112, endPoint x: 154, endPoint y: 114, distance: 7.4
click at [154, 114] on div "Recipient Amount CardUp Fee Total Promo code Payment Charged Payment Due Card S…" at bounding box center [168, 97] width 322 height 34
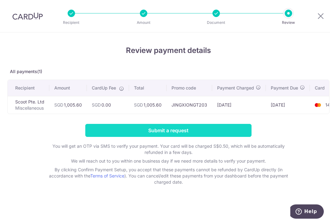
scroll to position [2, 0]
click at [177, 131] on input "Submit a request" at bounding box center [168, 130] width 166 height 13
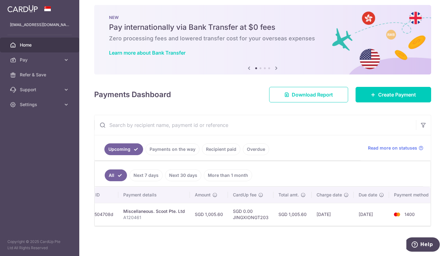
scroll to position [0, 79]
click at [320, 214] on td "[DATE]" at bounding box center [329, 214] width 42 height 23
click at [322, 214] on td "[DATE]" at bounding box center [329, 214] width 42 height 23
click at [326, 211] on td "[DATE]" at bounding box center [329, 214] width 42 height 23
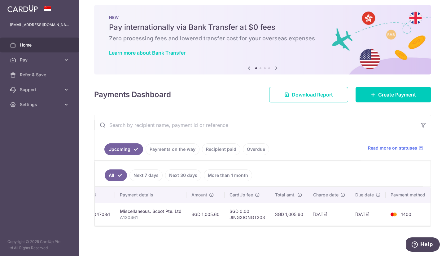
click at [311, 243] on div "× Pause Schedule Pause all future payments in this series Pause just this one p…" at bounding box center [262, 128] width 367 height 256
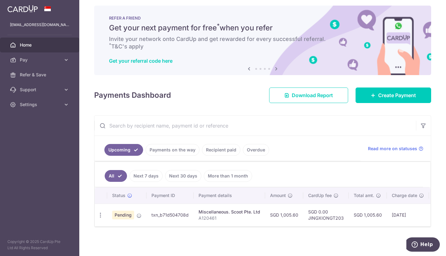
scroll to position [8, 0]
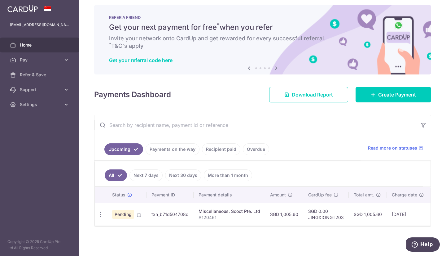
click at [165, 211] on td "txn_b71d504708d" at bounding box center [170, 214] width 47 height 23
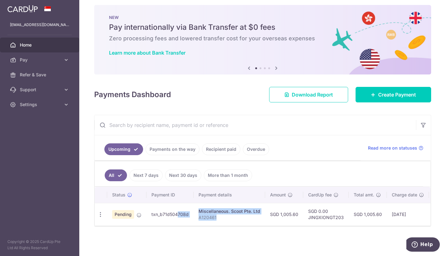
drag, startPoint x: 160, startPoint y: 210, endPoint x: 216, endPoint y: 219, distance: 56.9
click at [216, 219] on tr "Update payment Cancel payment Pending txn_b71d504708d Miscellaneous. Scoot Pte.…" at bounding box center [303, 214] width 417 height 23
click at [216, 219] on td "Miscellaneous. Scoot Pte. Ltd A120461" at bounding box center [230, 214] width 72 height 23
click at [271, 244] on div "× Pause Schedule Pause all future payments in this series Pause just this one p…" at bounding box center [262, 128] width 367 height 256
drag, startPoint x: 310, startPoint y: 206, endPoint x: 335, endPoint y: 214, distance: 26.2
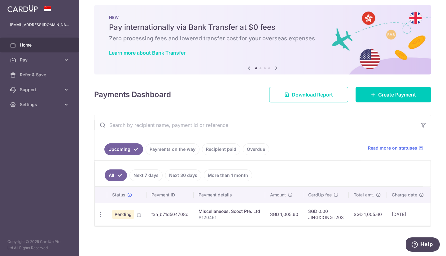
click at [335, 214] on tr "Update payment Cancel payment Pending txn_b71d504708d Miscellaneous. Scoot Pte.…" at bounding box center [303, 214] width 417 height 23
click at [335, 214] on td "SGD 0.00 JINGXIONGT203" at bounding box center [326, 214] width 46 height 23
drag, startPoint x: 212, startPoint y: 210, endPoint x: 217, endPoint y: 218, distance: 9.6
click at [217, 218] on td "Miscellaneous. Scoot Pte. Ltd A120461" at bounding box center [230, 214] width 72 height 23
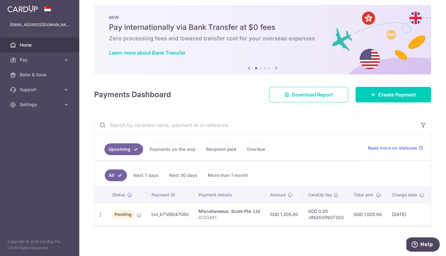
drag, startPoint x: 32, startPoint y: 44, endPoint x: 35, endPoint y: 43, distance: 3.2
click at [32, 44] on span "Home" at bounding box center [40, 45] width 41 height 6
